Goal: Complete application form

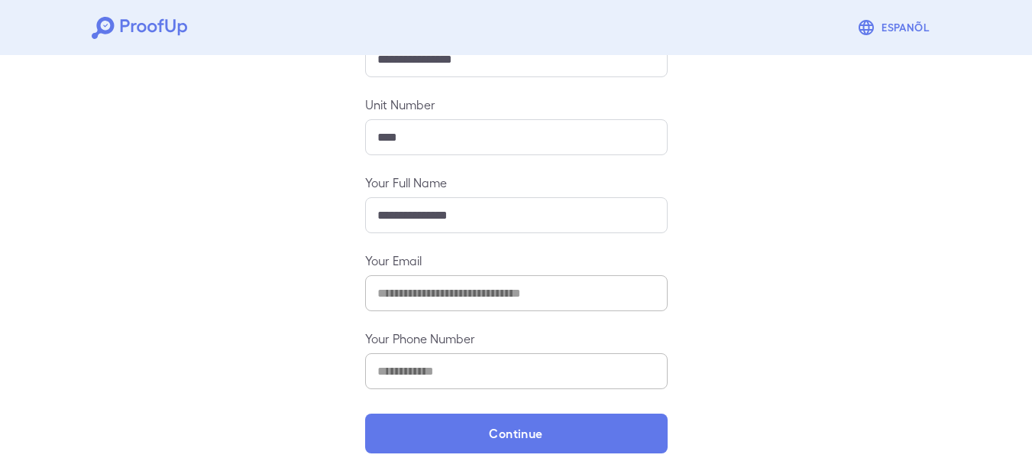
scroll to position [235, 0]
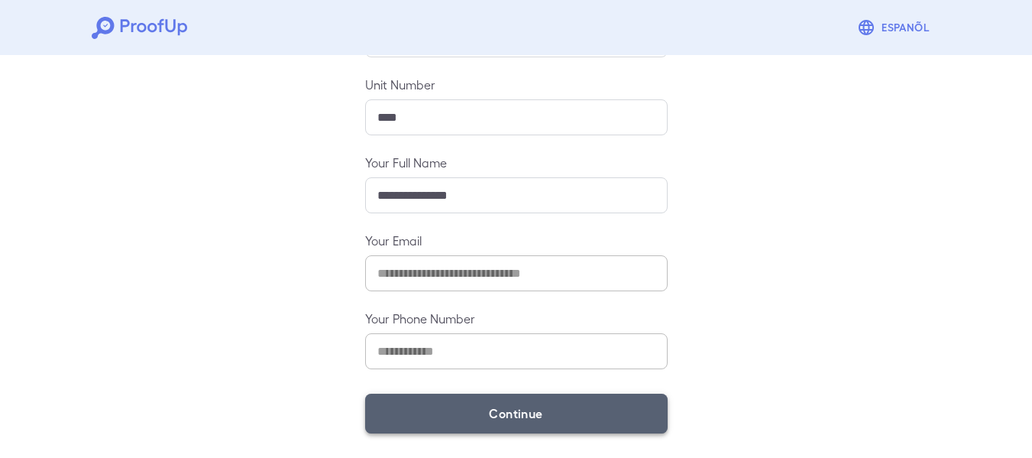
click at [548, 416] on button "Continue" at bounding box center [516, 413] width 303 height 40
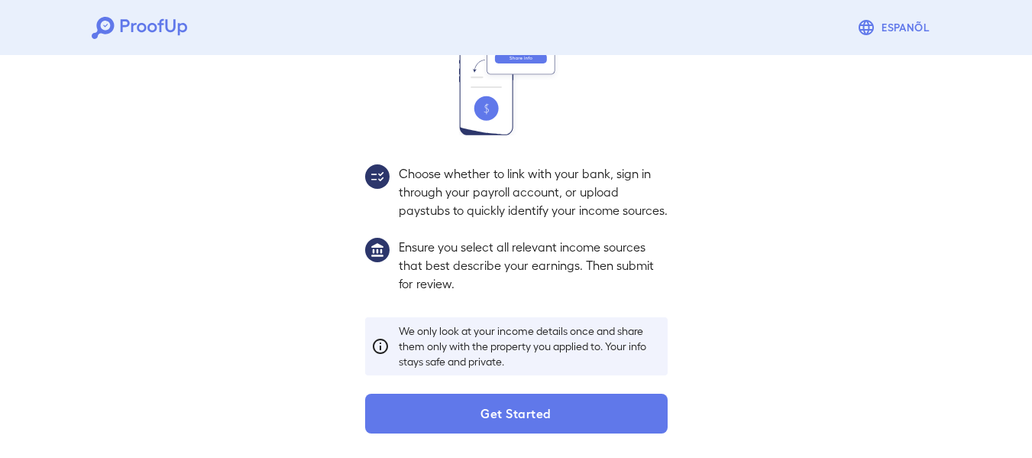
scroll to position [213, 0]
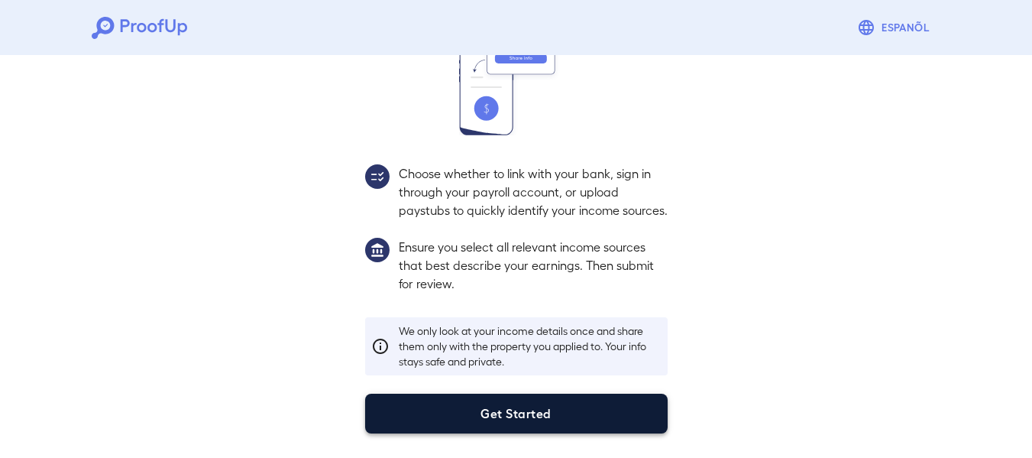
click at [603, 407] on button "Get Started" at bounding box center [516, 413] width 303 height 40
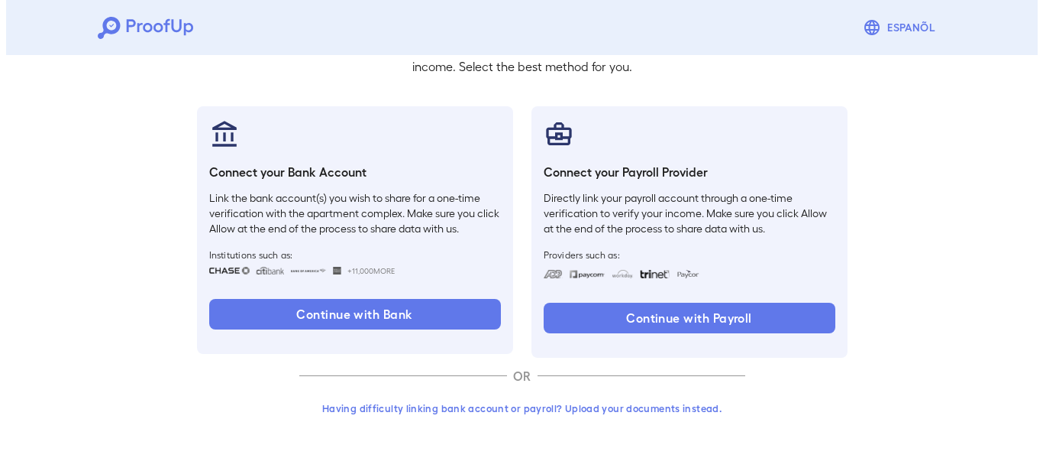
scroll to position [126, 0]
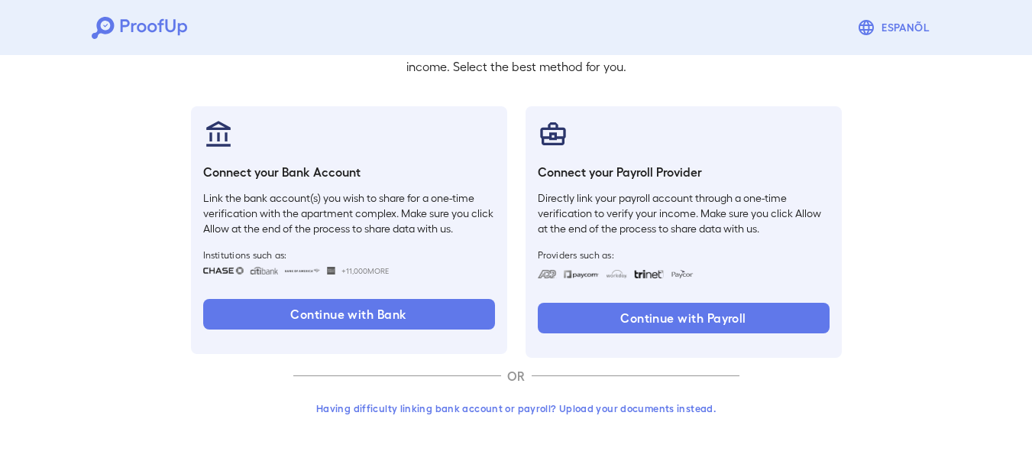
click at [566, 402] on button "Having difficulty linking bank account or payroll? Upload your documents instea…" at bounding box center [516, 408] width 446 height 28
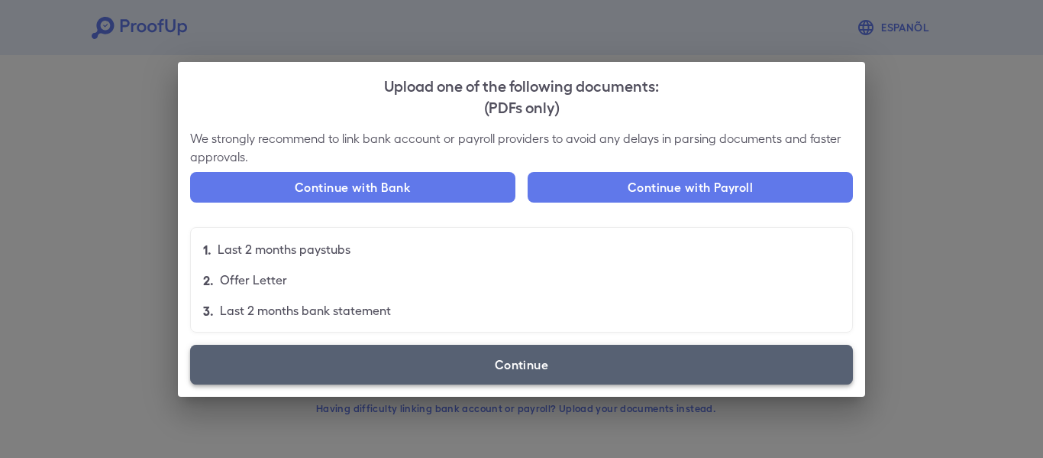
click at [483, 356] on label "Continue" at bounding box center [521, 365] width 663 height 40
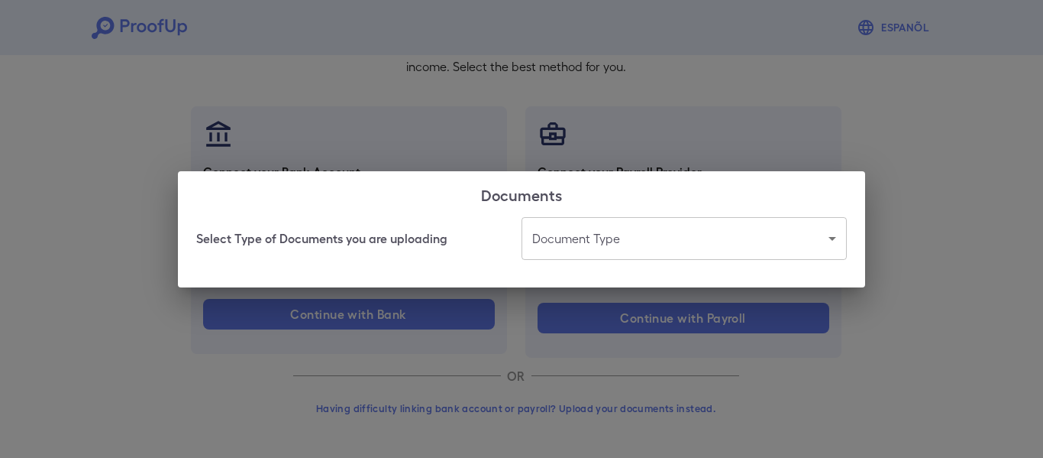
click at [587, 235] on body "Espanõl Go back How Would You Like to Verify Your Income? There are multiple wa…" at bounding box center [521, 166] width 1043 height 584
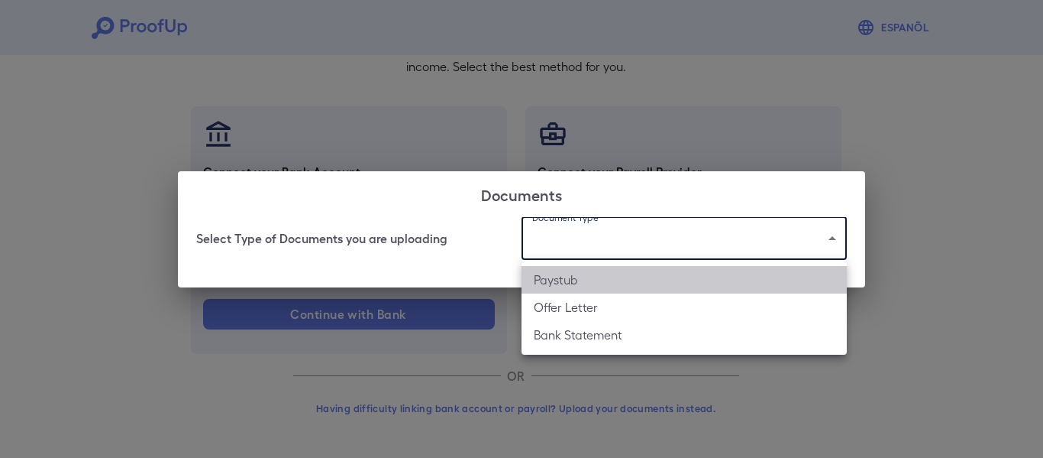
click at [607, 291] on li "Paystub" at bounding box center [684, 280] width 325 height 28
type input "*******"
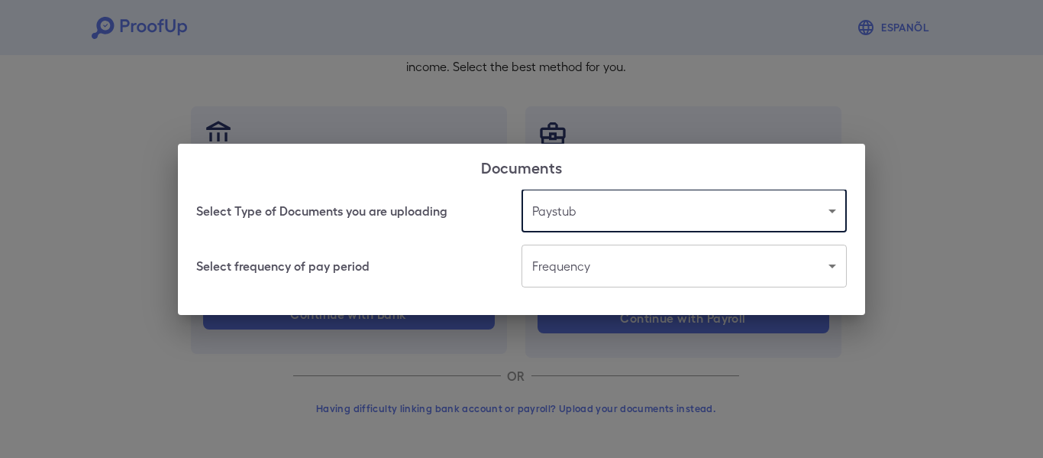
click at [587, 270] on body "Espanõl Go back How Would You Like to Verify Your Income? There are multiple wa…" at bounding box center [521, 166] width 1043 height 584
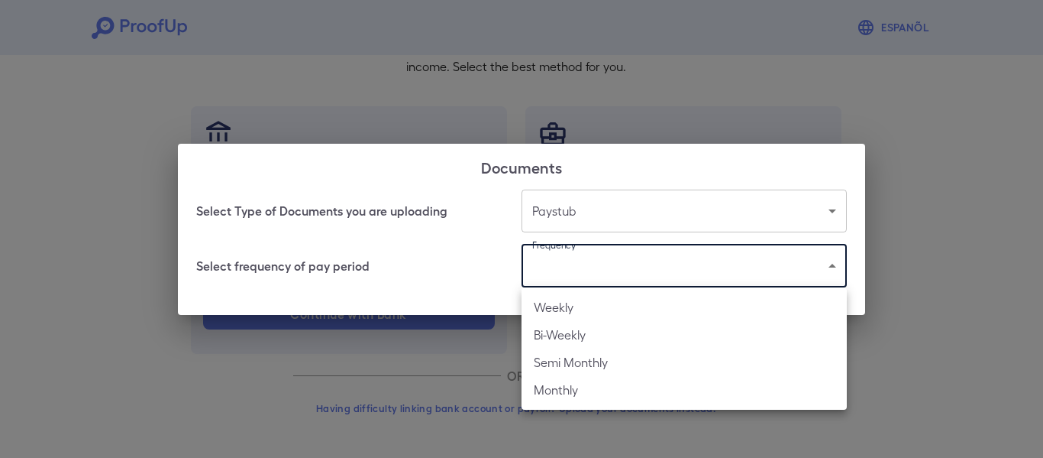
click at [607, 104] on div at bounding box center [521, 229] width 1043 height 458
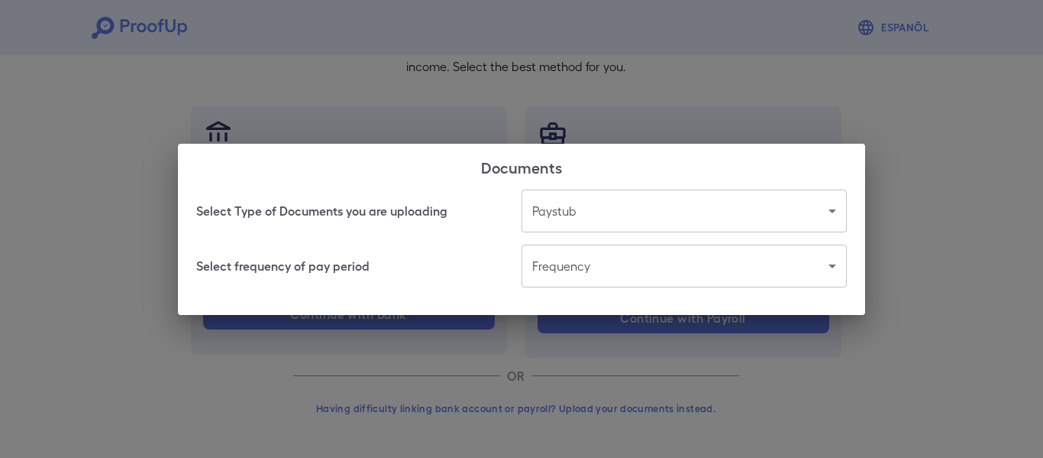
click at [571, 290] on div "Select Type of Documents you are uploading Paystub ******* ​ Select frequency o…" at bounding box center [522, 251] width 688 height 125
click at [578, 282] on body "Espanõl Go back How Would You Like to Verify Your Income? There are multiple wa…" at bounding box center [521, 166] width 1043 height 584
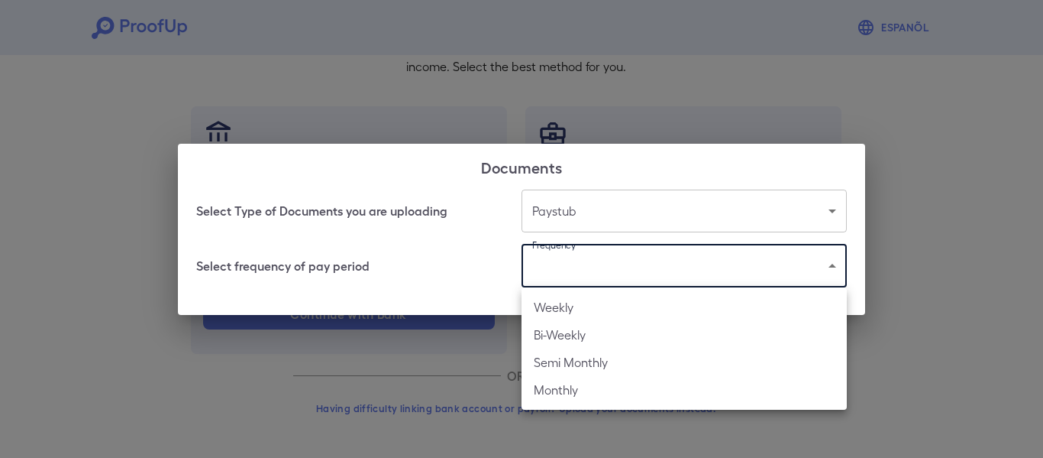
click at [561, 311] on li "Weekly" at bounding box center [684, 307] width 325 height 28
type input "******"
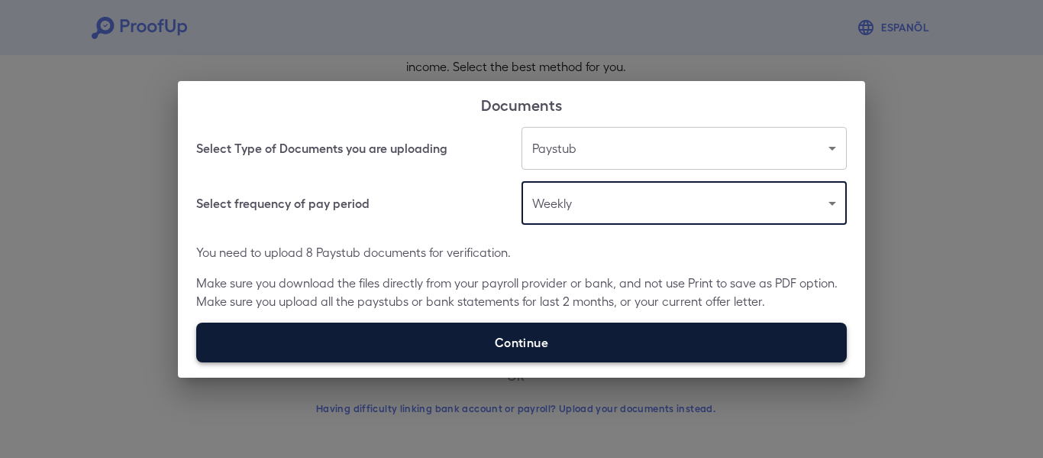
click at [575, 334] on label "Continue" at bounding box center [521, 342] width 651 height 40
click at [197, 361] on input "Continue" at bounding box center [196, 361] width 1 height 1
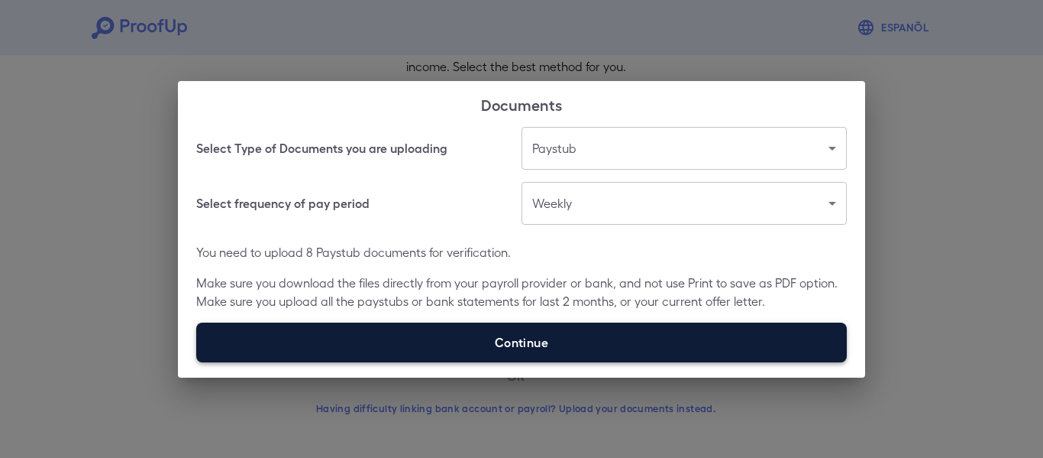
type input "**********"
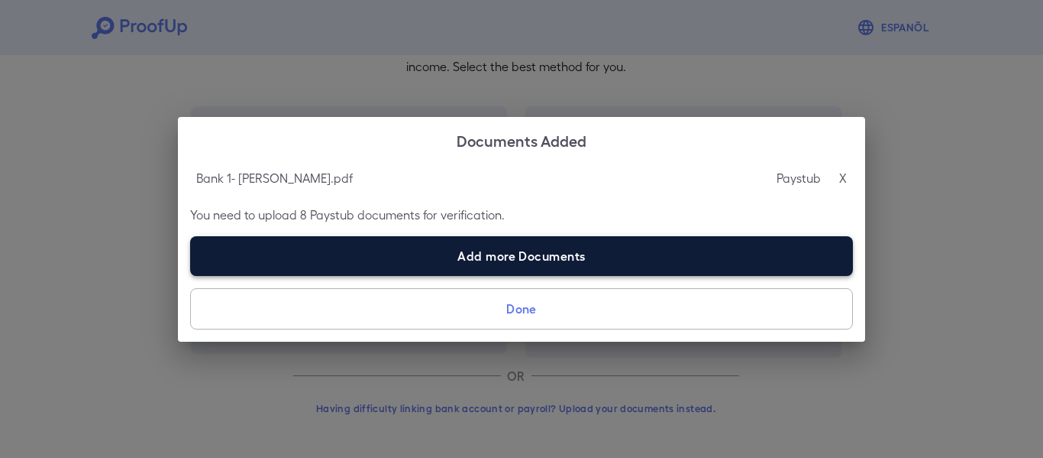
click at [516, 257] on label "Add more Documents" at bounding box center [521, 256] width 663 height 40
click at [191, 275] on input "Add more Documents" at bounding box center [190, 275] width 1 height 1
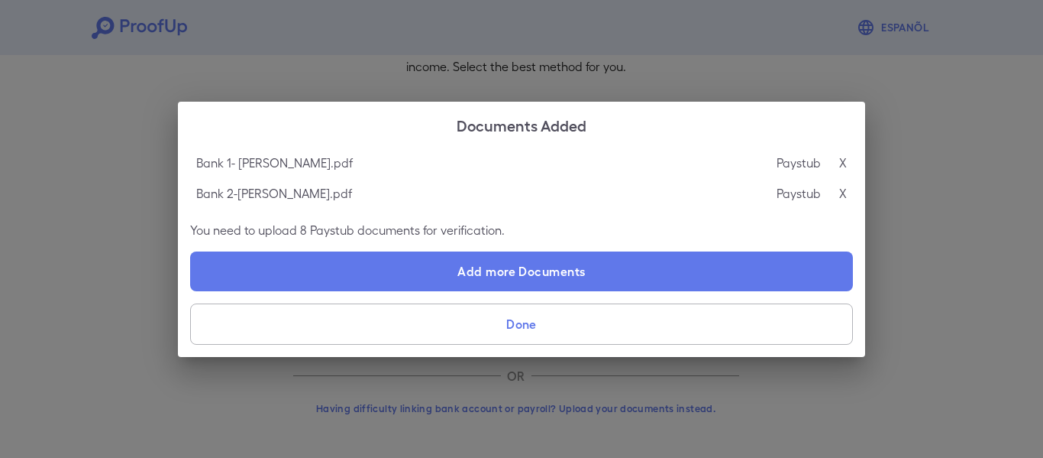
click at [455, 267] on label "Add more Documents" at bounding box center [521, 271] width 663 height 40
click at [191, 290] on input "Add more Documents" at bounding box center [190, 290] width 1 height 1
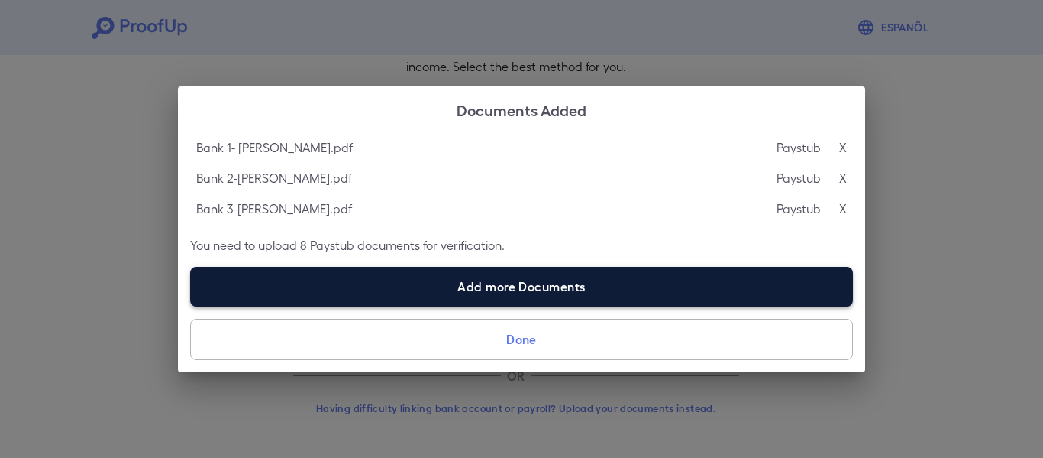
click at [447, 272] on label "Add more Documents" at bounding box center [521, 287] width 663 height 40
click at [191, 306] on input "Add more Documents" at bounding box center [190, 306] width 1 height 1
type input "**********"
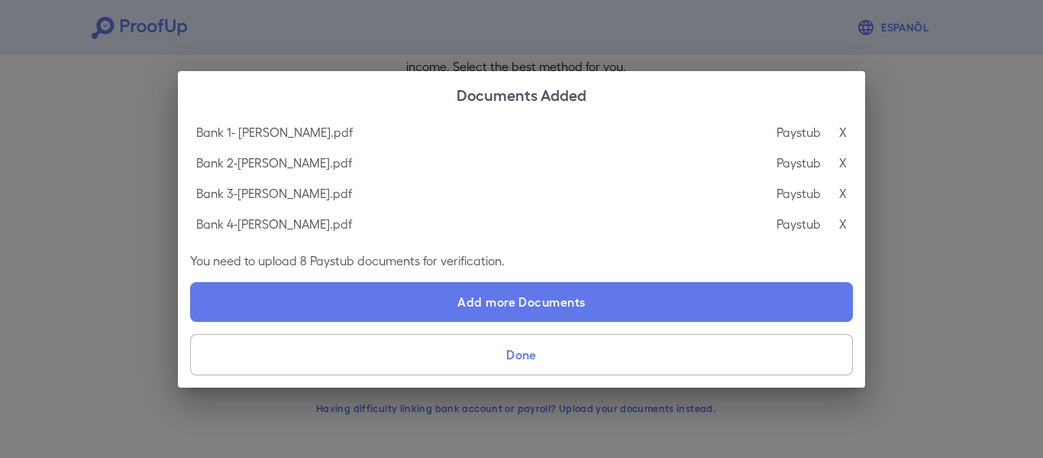
click at [539, 361] on button "Done" at bounding box center [521, 354] width 663 height 41
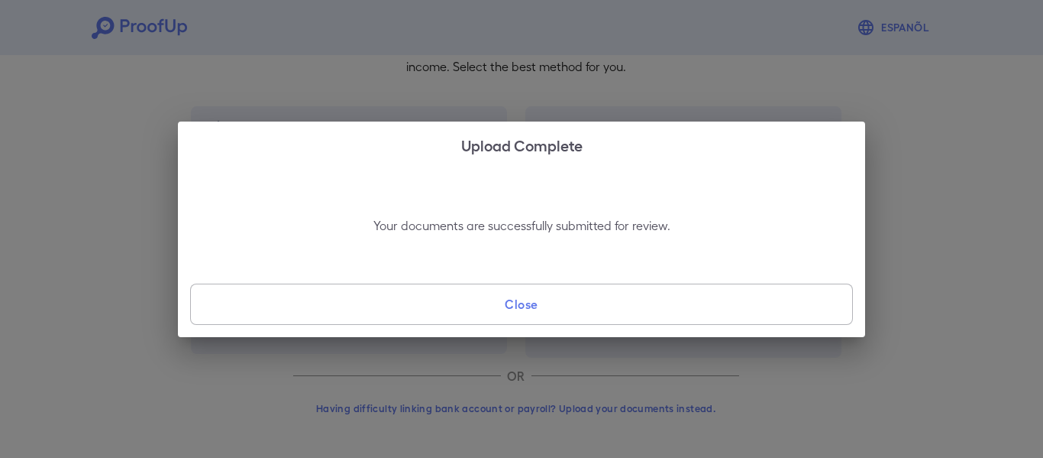
click at [539, 318] on button "Close" at bounding box center [521, 303] width 663 height 41
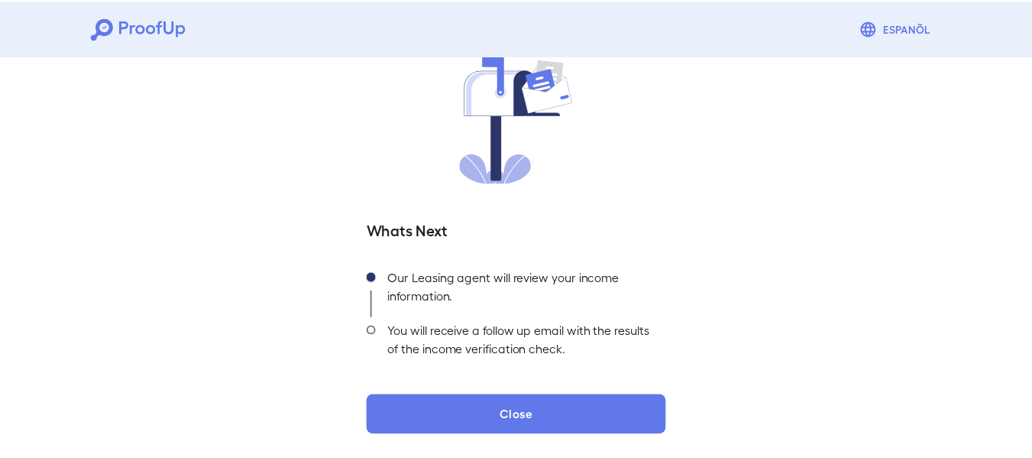
scroll to position [13, 0]
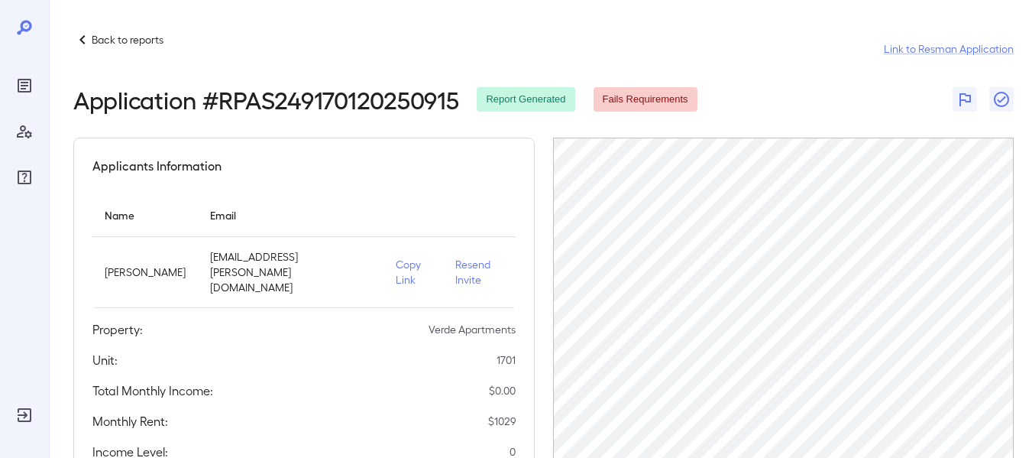
click at [40, 91] on div at bounding box center [24, 229] width 49 height 458
click at [24, 87] on icon "Reports" at bounding box center [24, 85] width 18 height 18
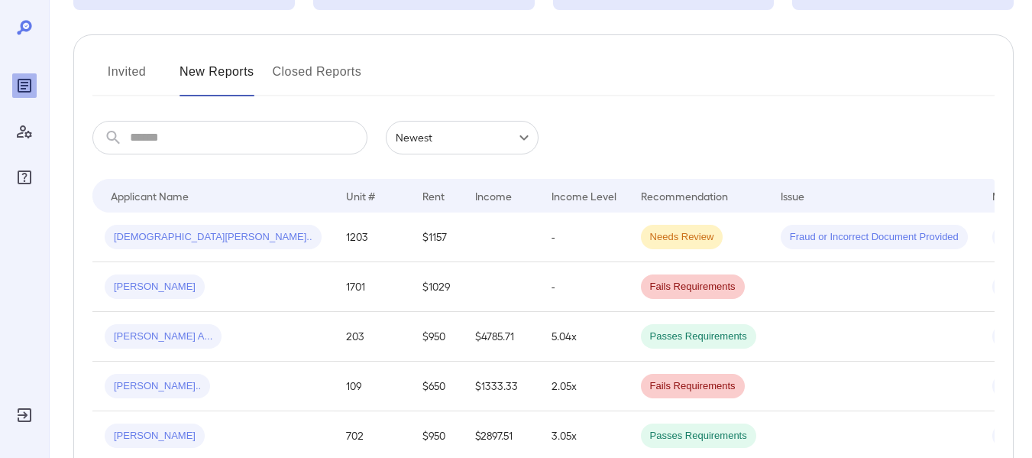
scroll to position [156, 0]
click at [836, 292] on td at bounding box center [874, 286] width 212 height 50
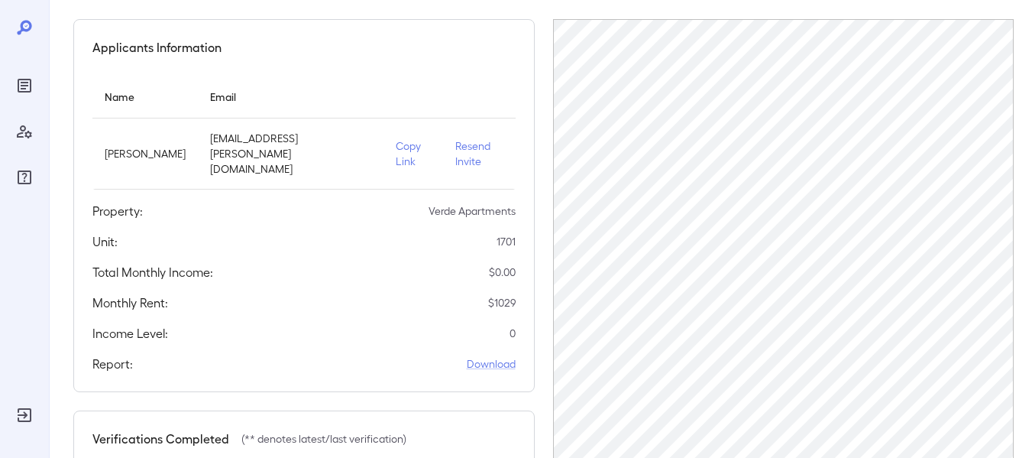
scroll to position [61, 0]
